Goal: Transaction & Acquisition: Purchase product/service

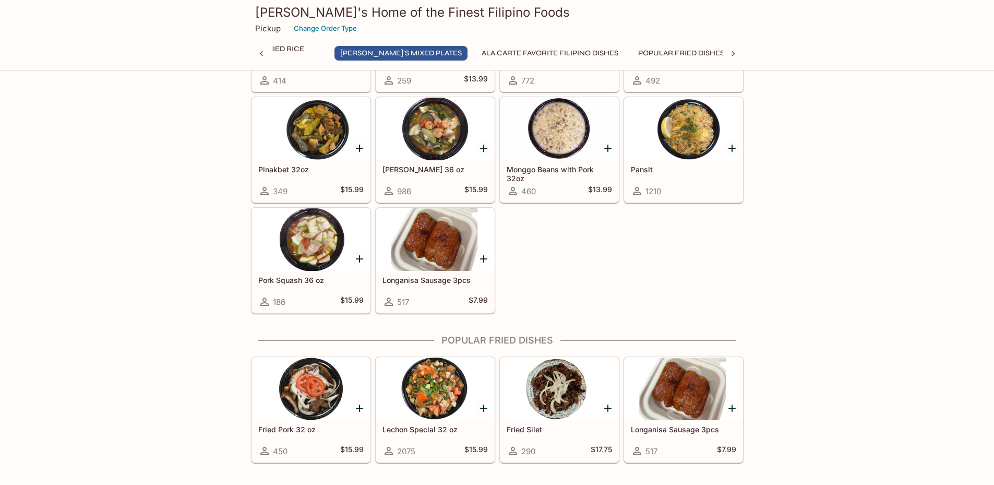
scroll to position [1044, 0]
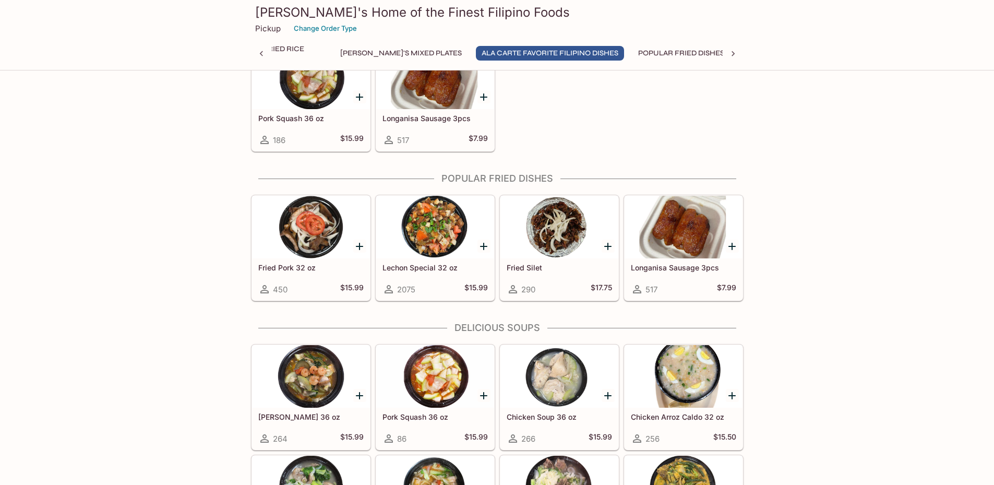
click at [738, 53] on button "Delicious Soups" at bounding box center [776, 53] width 77 height 15
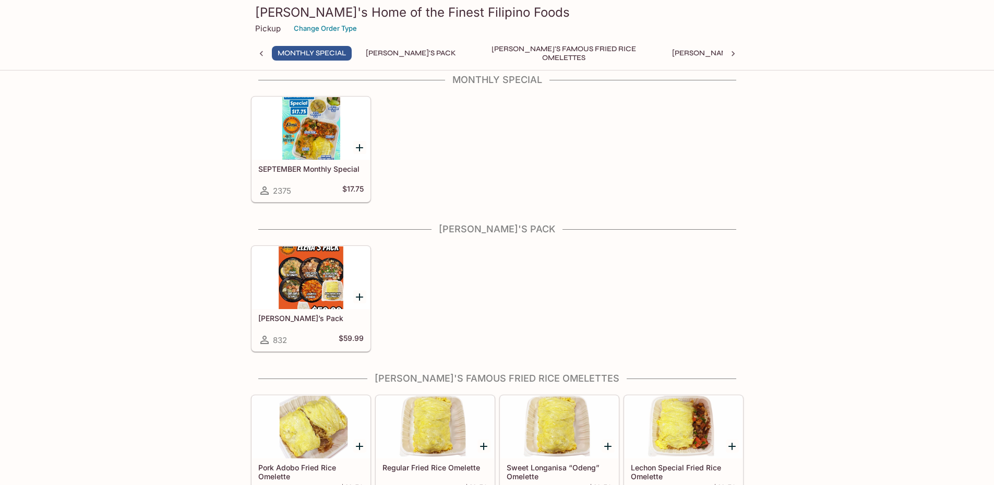
scroll to position [0, 0]
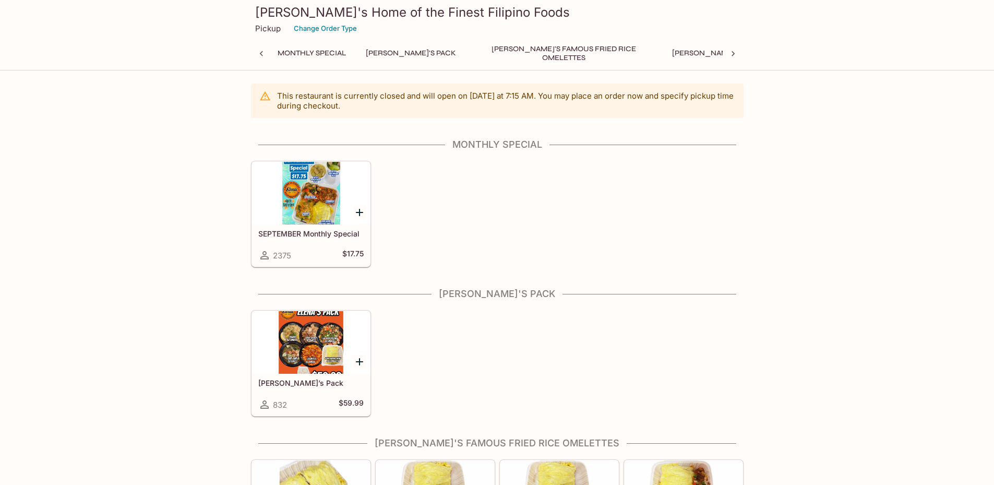
click at [807, 54] on button "Ala Carte Favorite Filipino Dishes" at bounding box center [881, 53] width 148 height 15
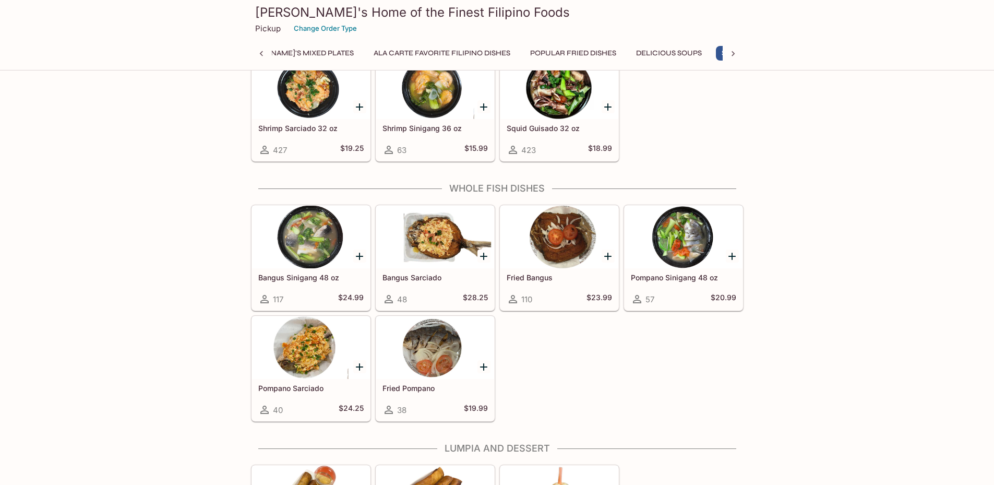
scroll to position [0, 452]
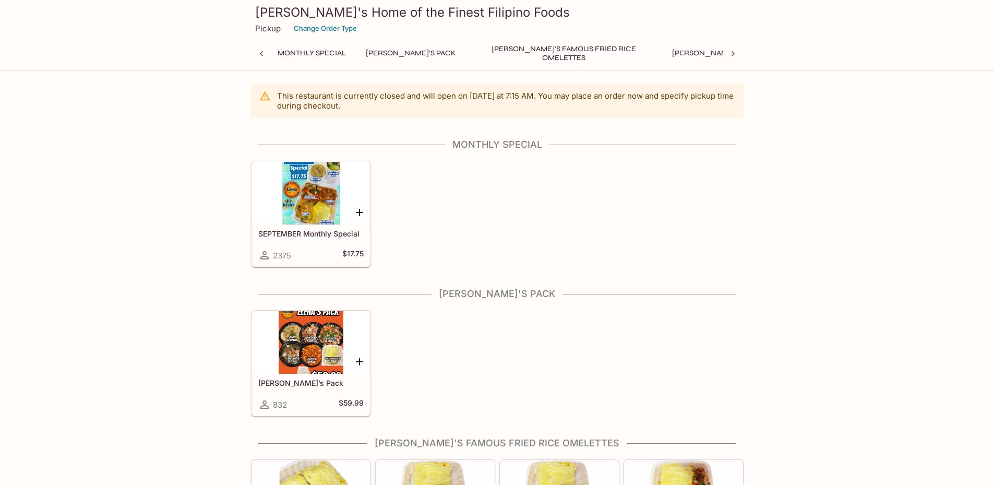
click at [313, 345] on div at bounding box center [311, 342] width 118 height 63
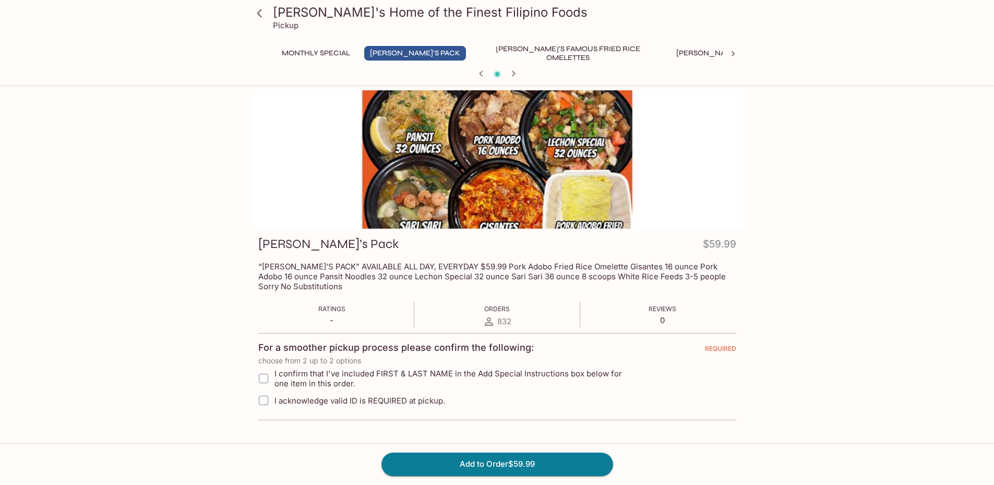
click at [319, 49] on button "Monthly Special" at bounding box center [316, 53] width 80 height 15
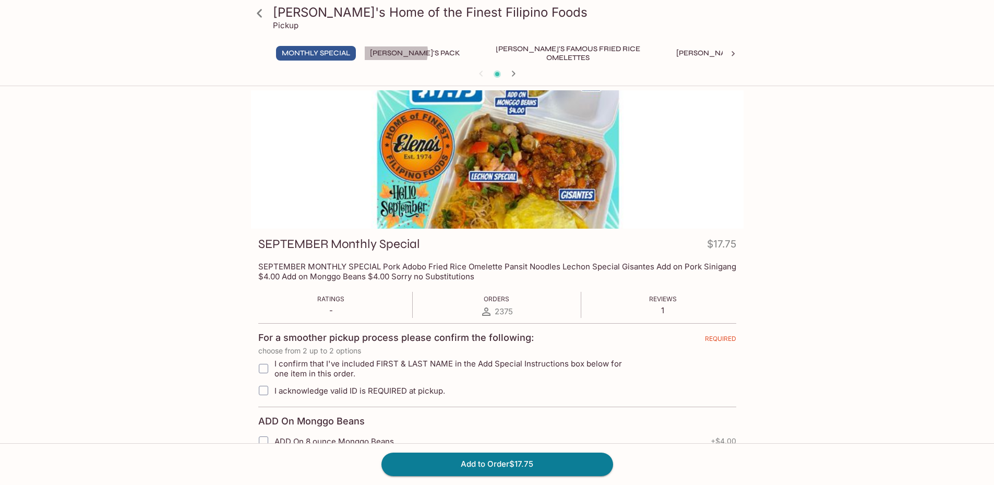
click at [393, 52] on button "[PERSON_NAME]'s Pack" at bounding box center [415, 53] width 102 height 15
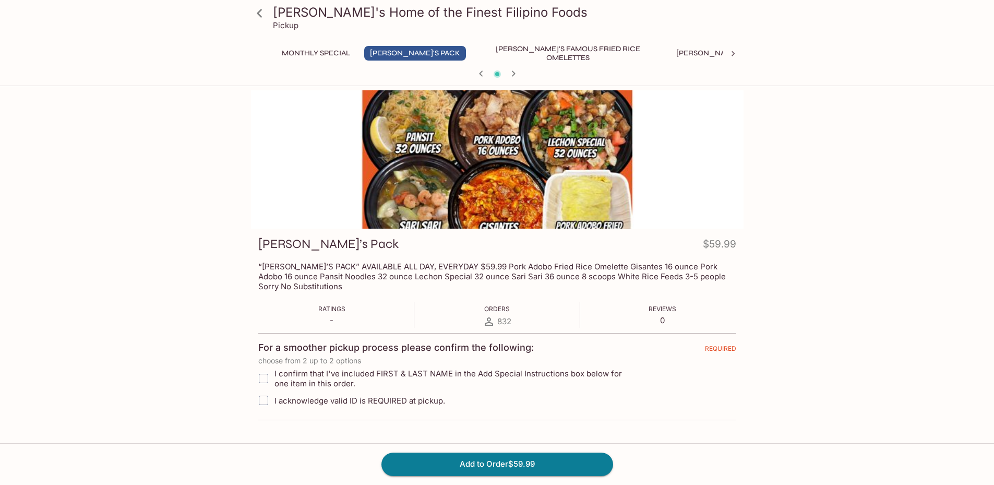
click at [490, 50] on button "[PERSON_NAME]'s Famous Fried Rice Omelettes" at bounding box center [568, 53] width 188 height 15
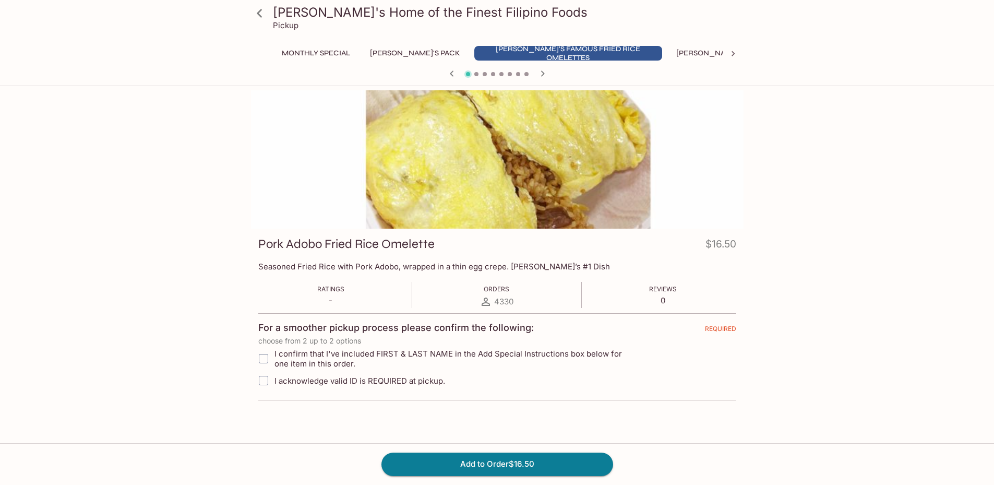
click at [670, 50] on button "[PERSON_NAME]'s Mixed Plates" at bounding box center [736, 53] width 133 height 15
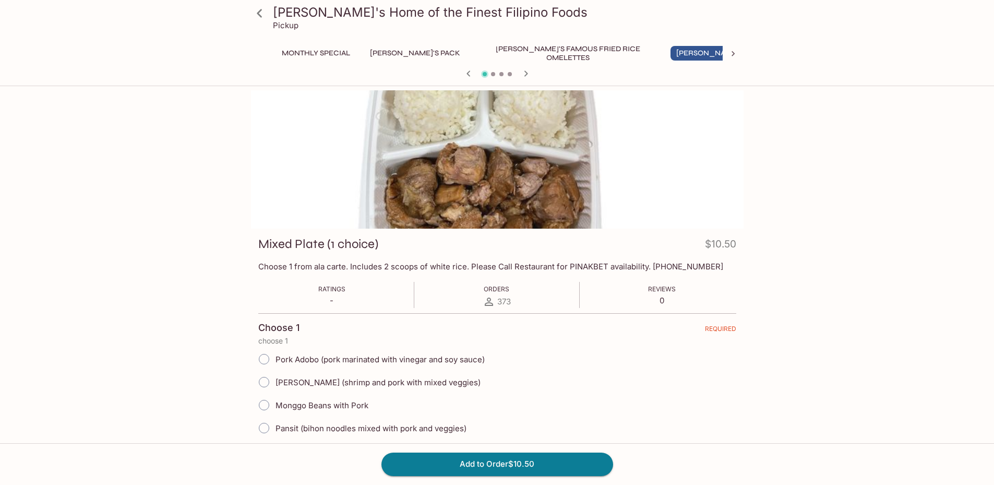
click at [812, 53] on button "Ala Carte Favorite Filipino Dishes" at bounding box center [886, 53] width 148 height 15
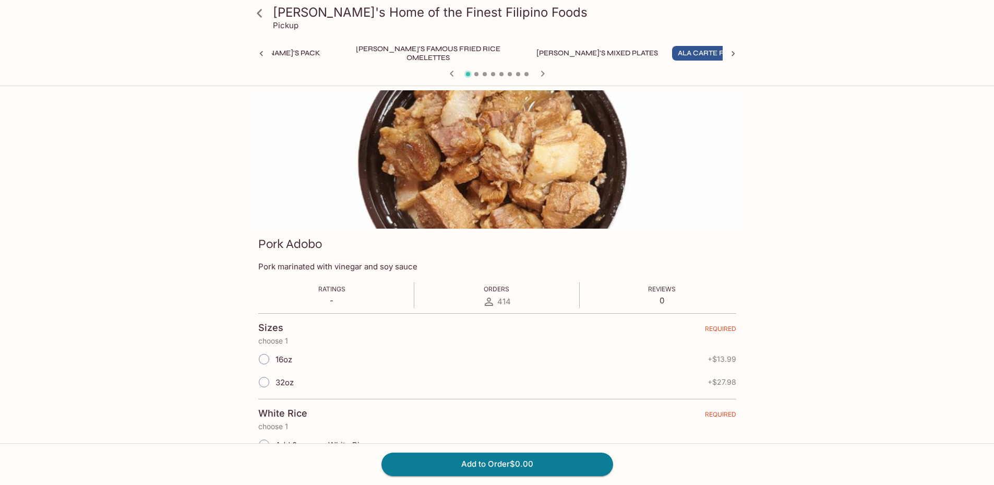
click at [530, 54] on button "[PERSON_NAME]'s Mixed Plates" at bounding box center [596, 53] width 133 height 15
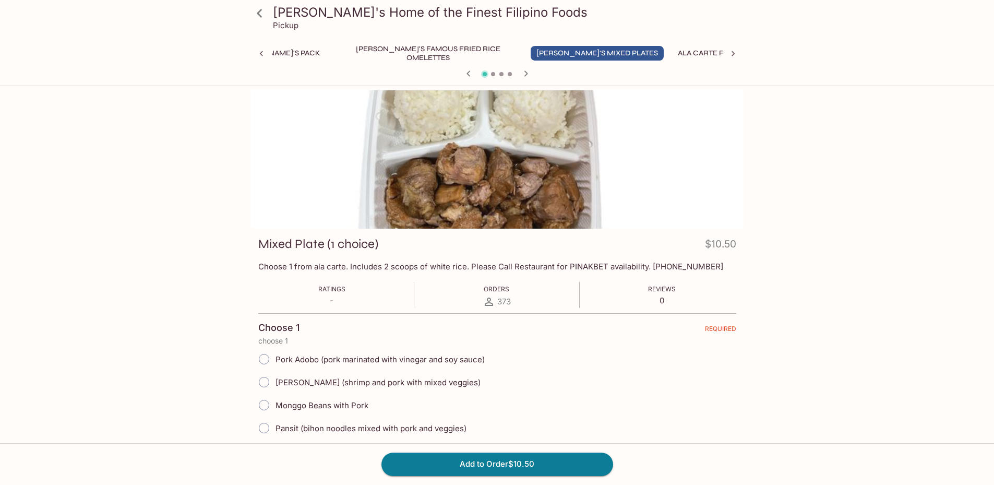
click at [530, 71] on icon "button" at bounding box center [525, 73] width 13 height 13
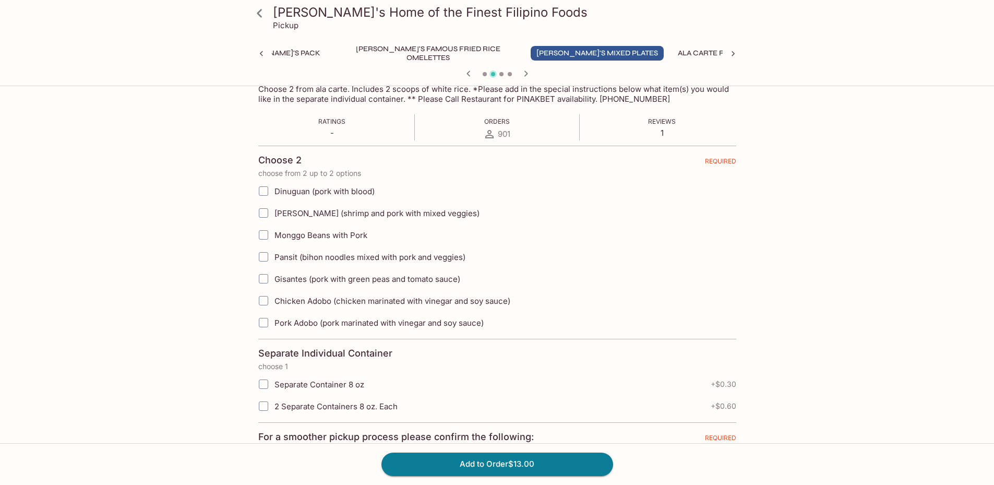
click at [527, 74] on icon "button" at bounding box center [525, 73] width 13 height 13
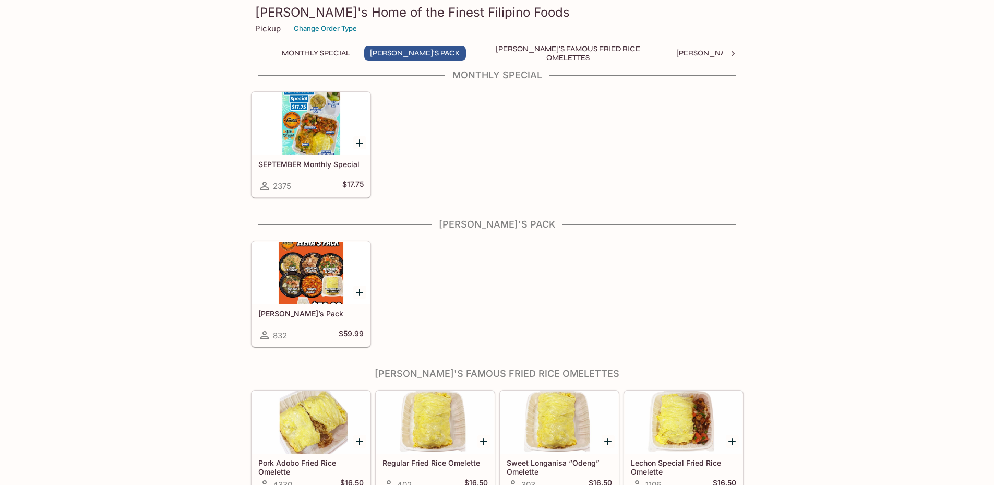
scroll to position [365, 0]
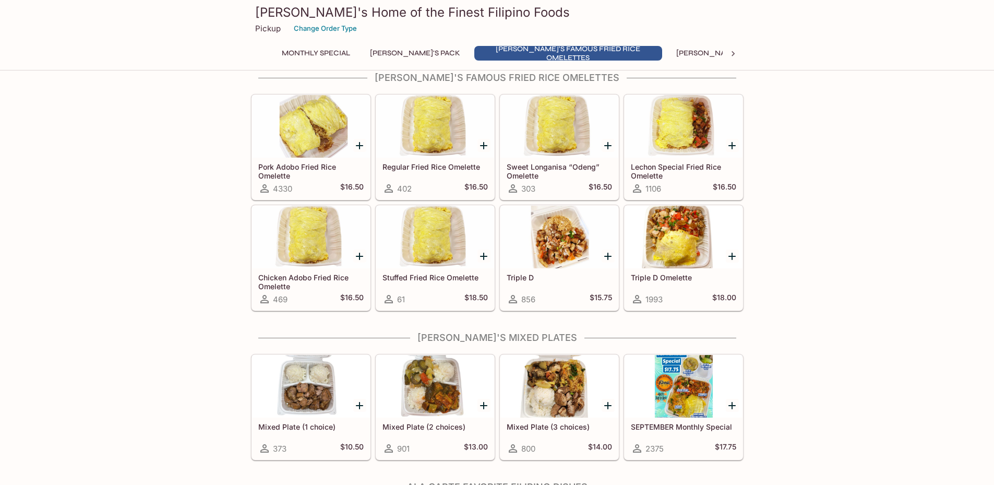
click at [562, 235] on div at bounding box center [559, 236] width 118 height 63
